Goal: Register for event/course

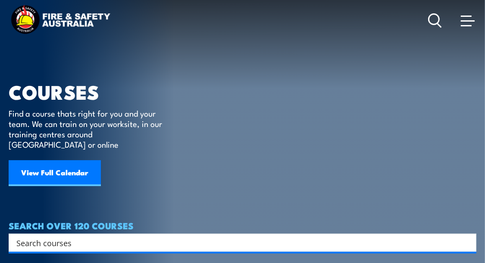
click at [75, 236] on input "Search input" at bounding box center [236, 242] width 441 height 13
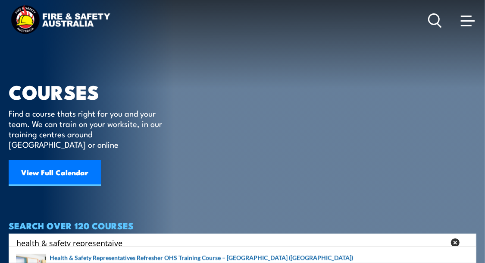
type input "health & safety representaive"
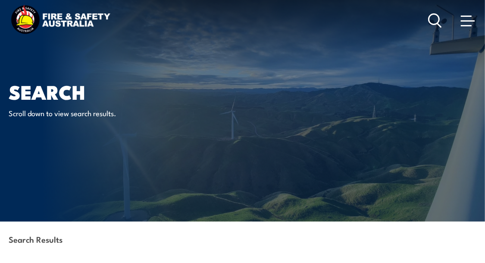
click at [433, 18] on icon at bounding box center [435, 20] width 14 height 14
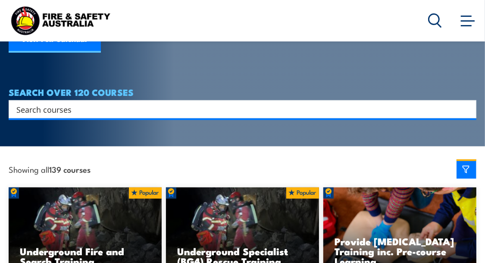
scroll to position [166, 0]
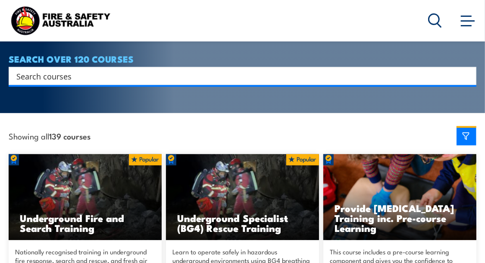
click at [66, 69] on input "Search input" at bounding box center [236, 75] width 441 height 13
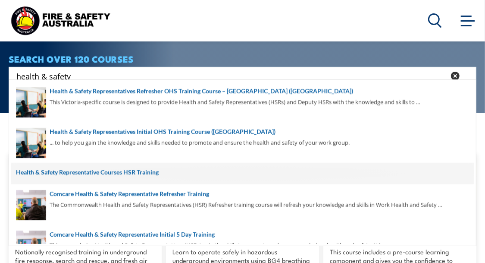
type input "health & safety"
click at [143, 171] on span at bounding box center [242, 174] width 463 height 22
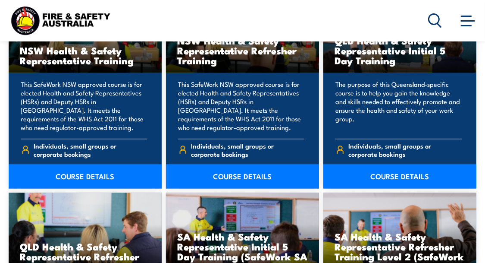
scroll to position [1097, 0]
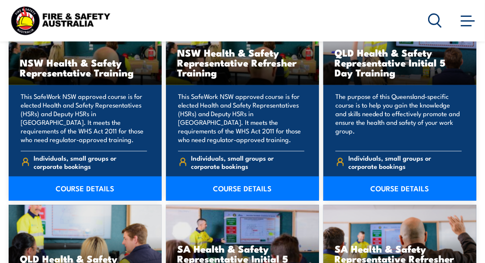
click at [406, 115] on p "The purpose of this Queensland-specific course is to help you gain the knowledg…" at bounding box center [398, 118] width 126 height 52
click at [392, 195] on link "COURSE DETAILS" at bounding box center [399, 188] width 153 height 24
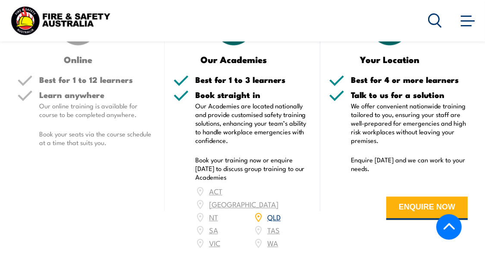
scroll to position [1283, 0]
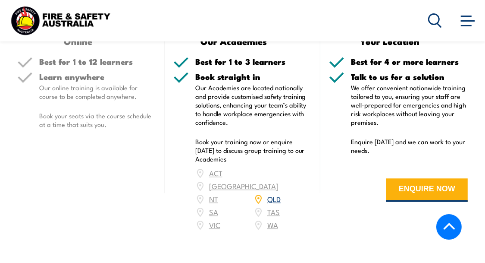
click at [277, 193] on link "QLD" at bounding box center [273, 198] width 13 height 10
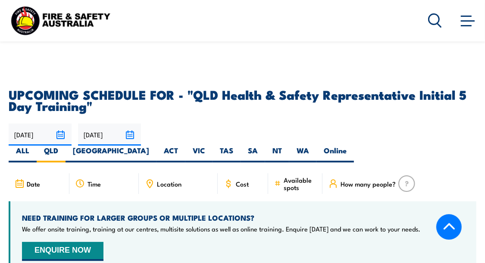
scroll to position [1471, 0]
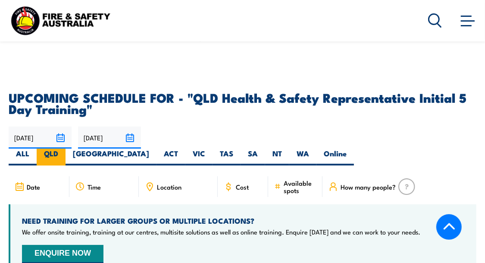
click at [66, 148] on label "QLD" at bounding box center [51, 156] width 29 height 17
click at [64, 148] on input "QLD" at bounding box center [61, 151] width 6 height 6
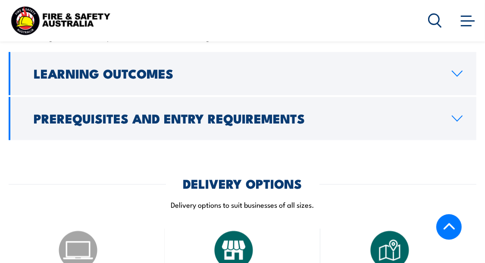
scroll to position [962, 0]
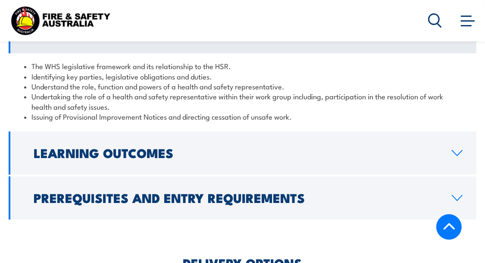
click at [447, 183] on link "Prerequisites and Entry Requirements" at bounding box center [243, 197] width 468 height 43
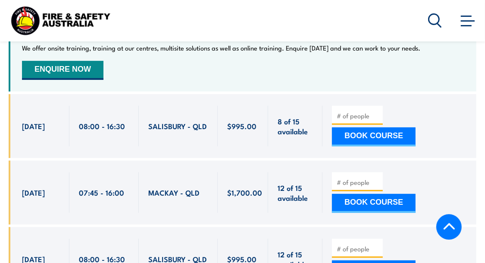
scroll to position [2091, 0]
